Goal: Transaction & Acquisition: Subscribe to service/newsletter

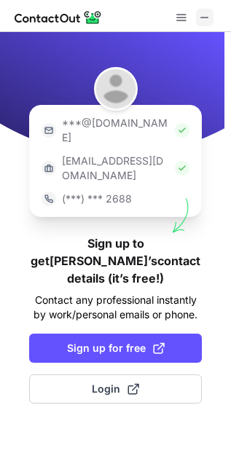
click at [206, 12] on span at bounding box center [205, 18] width 12 height 12
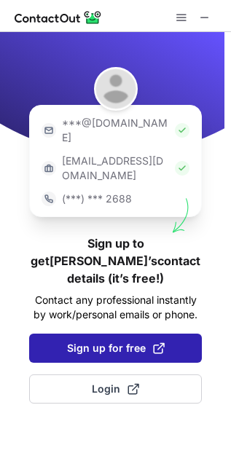
click at [71, 341] on span "Sign up for free" at bounding box center [116, 348] width 98 height 15
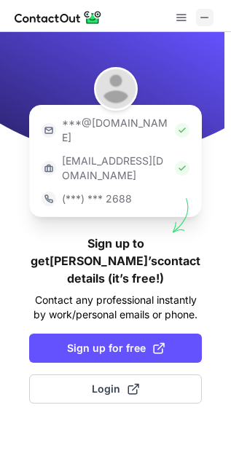
click at [209, 13] on span at bounding box center [205, 18] width 12 height 12
